Goal: Task Accomplishment & Management: Manage account settings

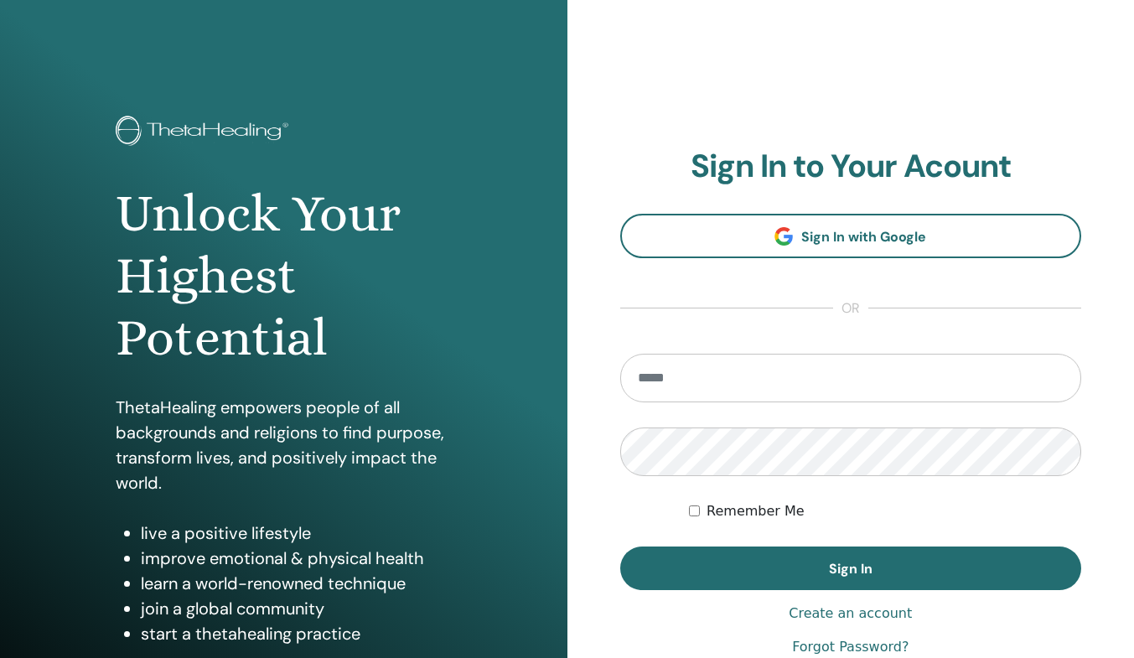
click at [695, 385] on input "email" at bounding box center [851, 378] width 462 height 49
type input "**********"
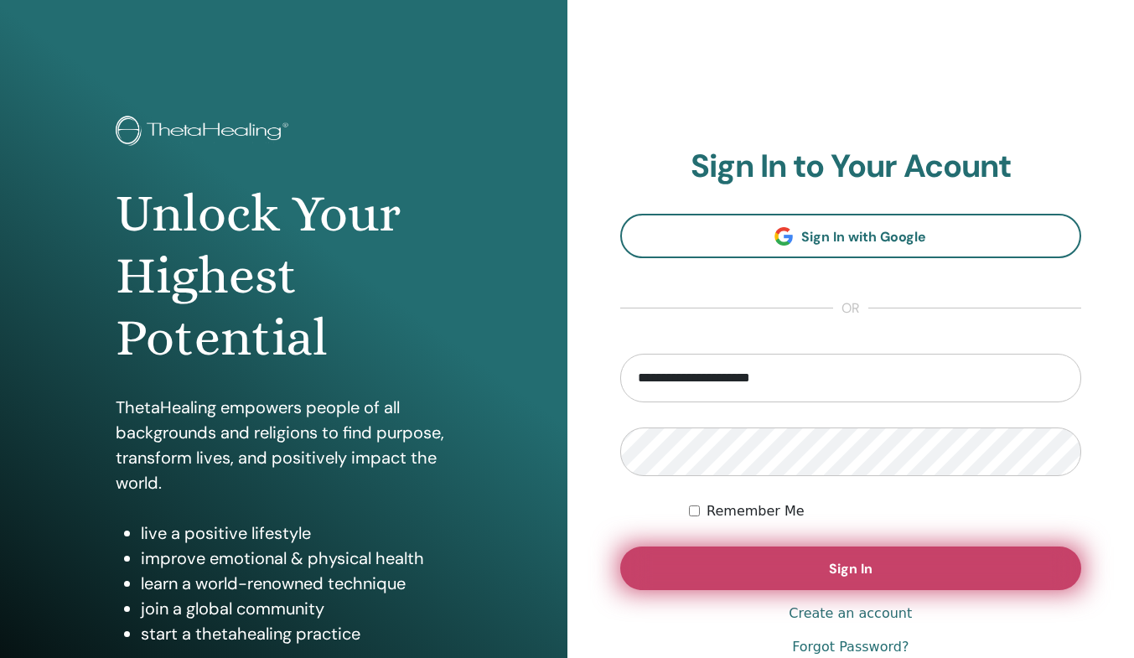
click at [759, 552] on button "Sign In" at bounding box center [851, 569] width 462 height 44
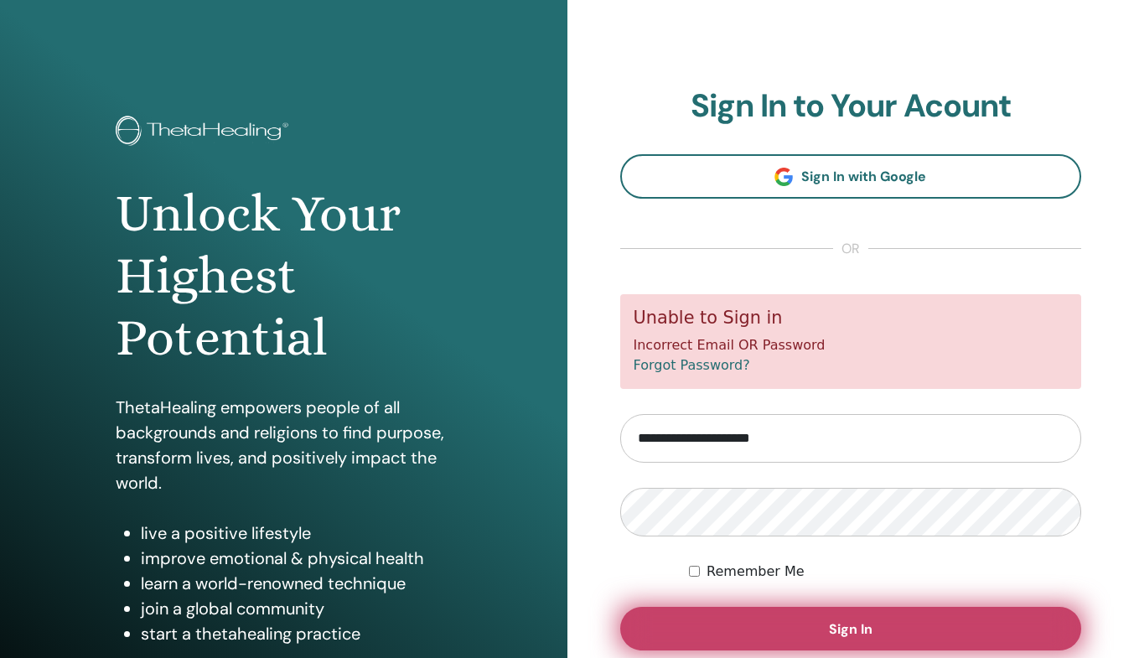
click at [752, 625] on button "Sign In" at bounding box center [851, 629] width 462 height 44
